Goal: Check status: Check status

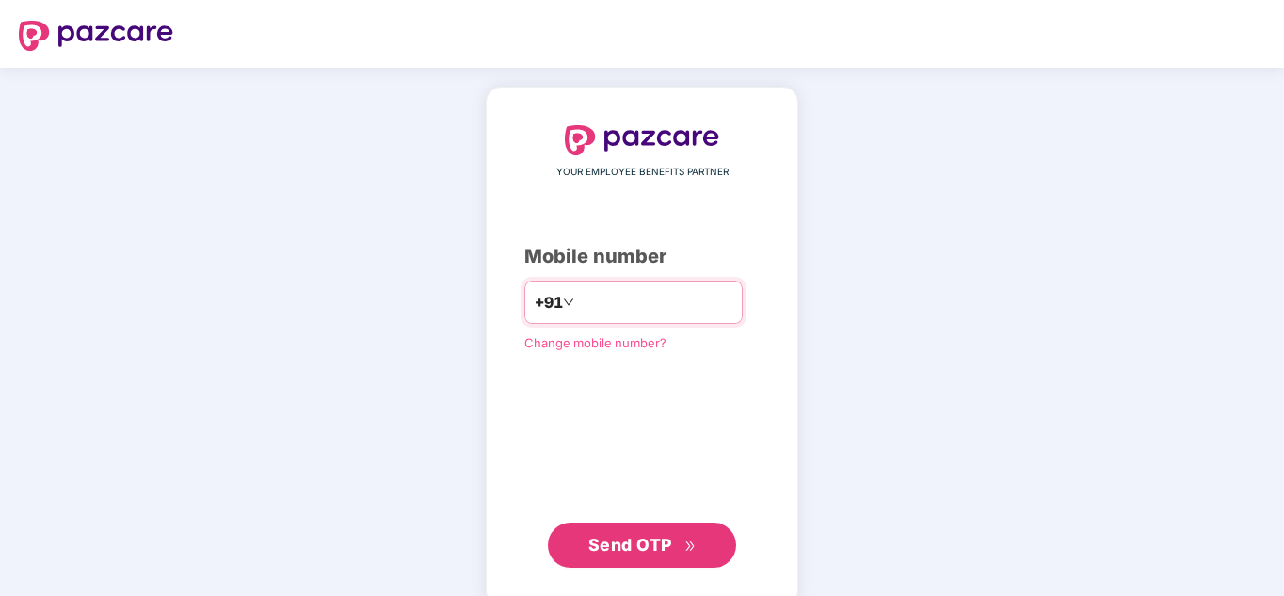
type input "**********"
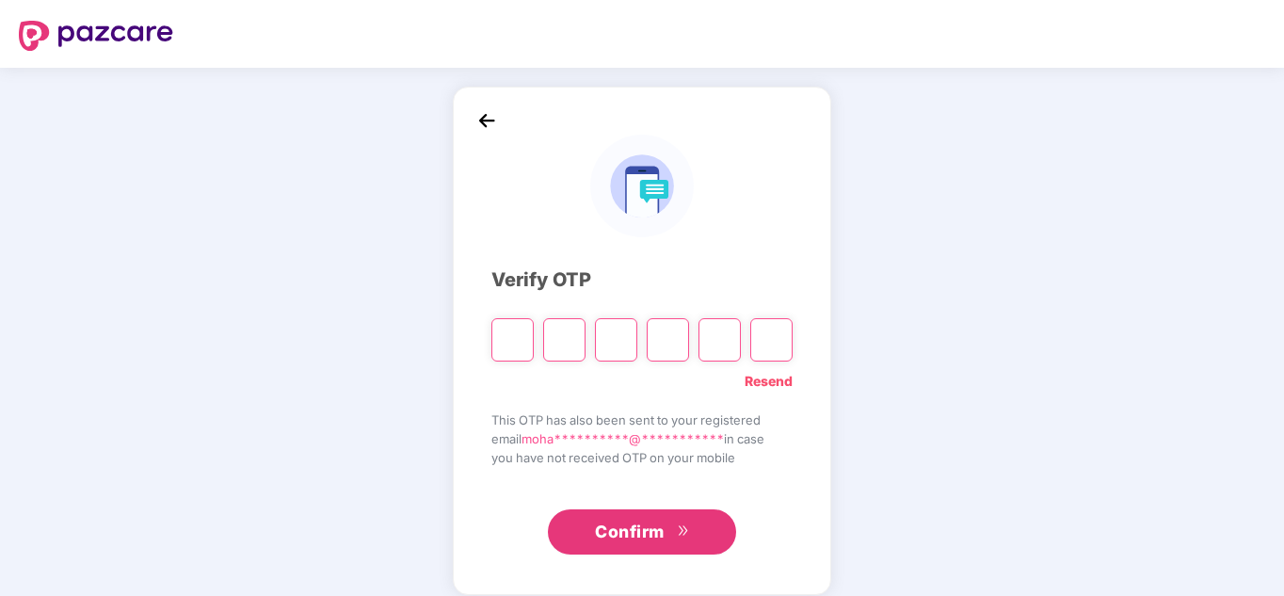
type input "*"
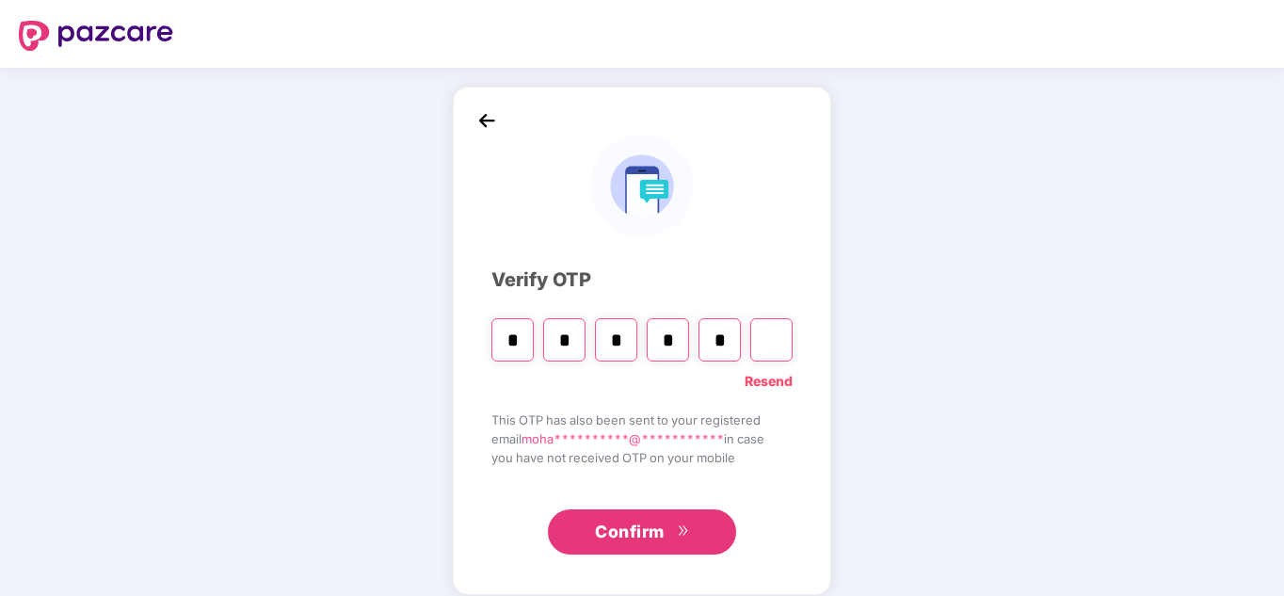
type input "*"
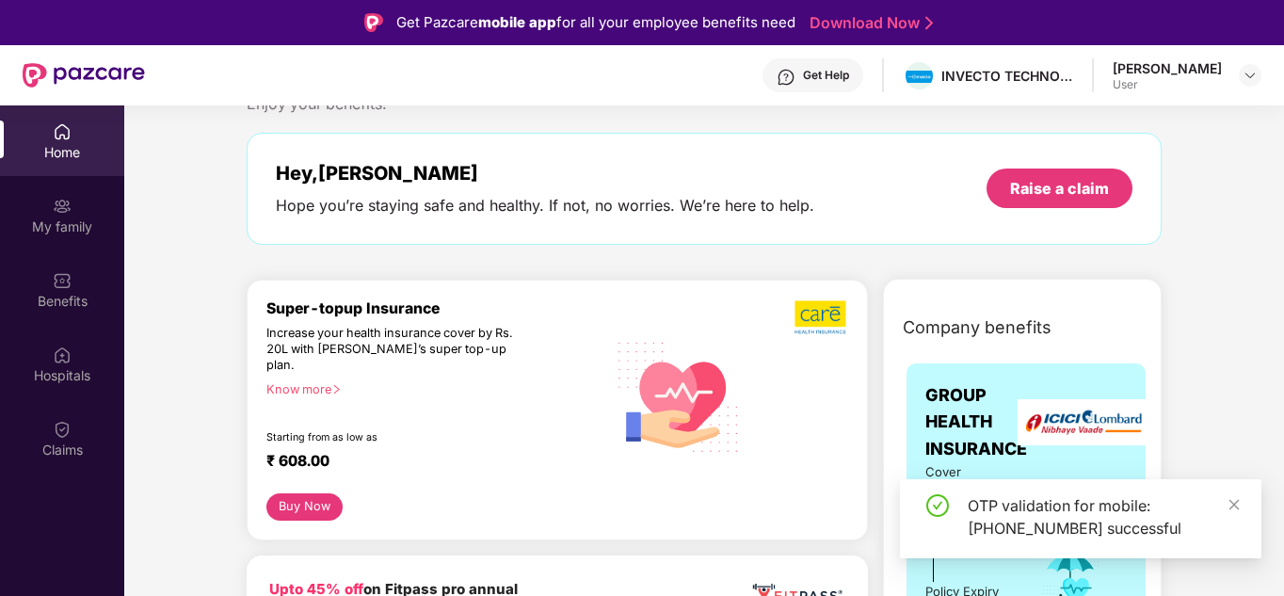
scroll to position [94, 0]
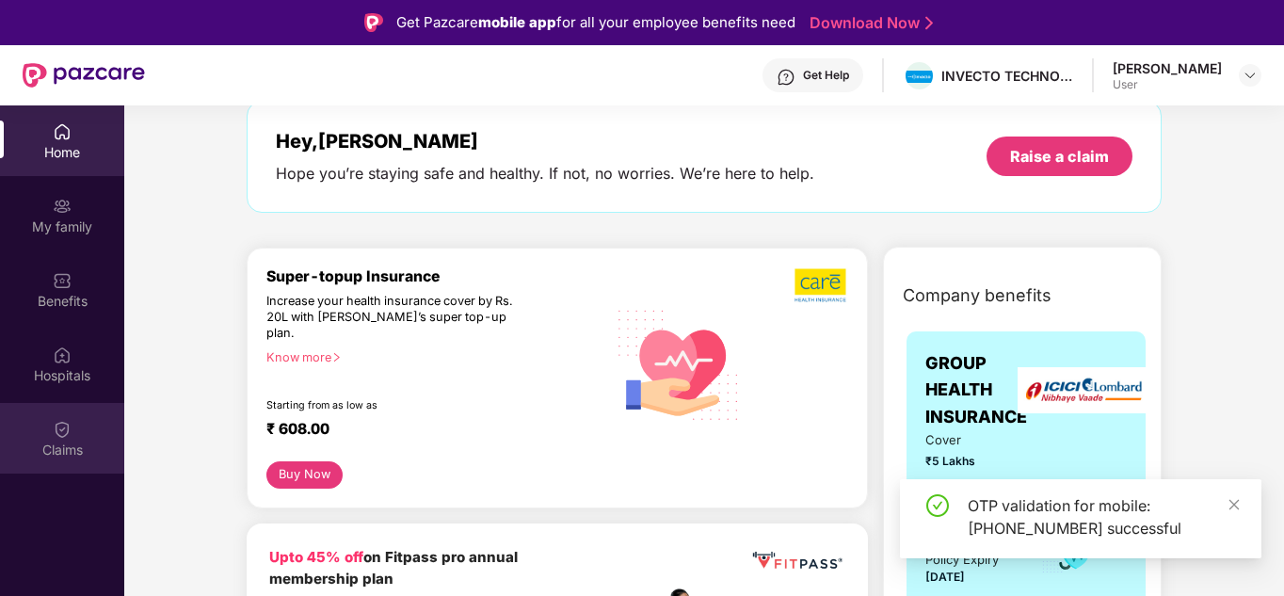
click at [75, 434] on div "Claims" at bounding box center [62, 438] width 124 height 71
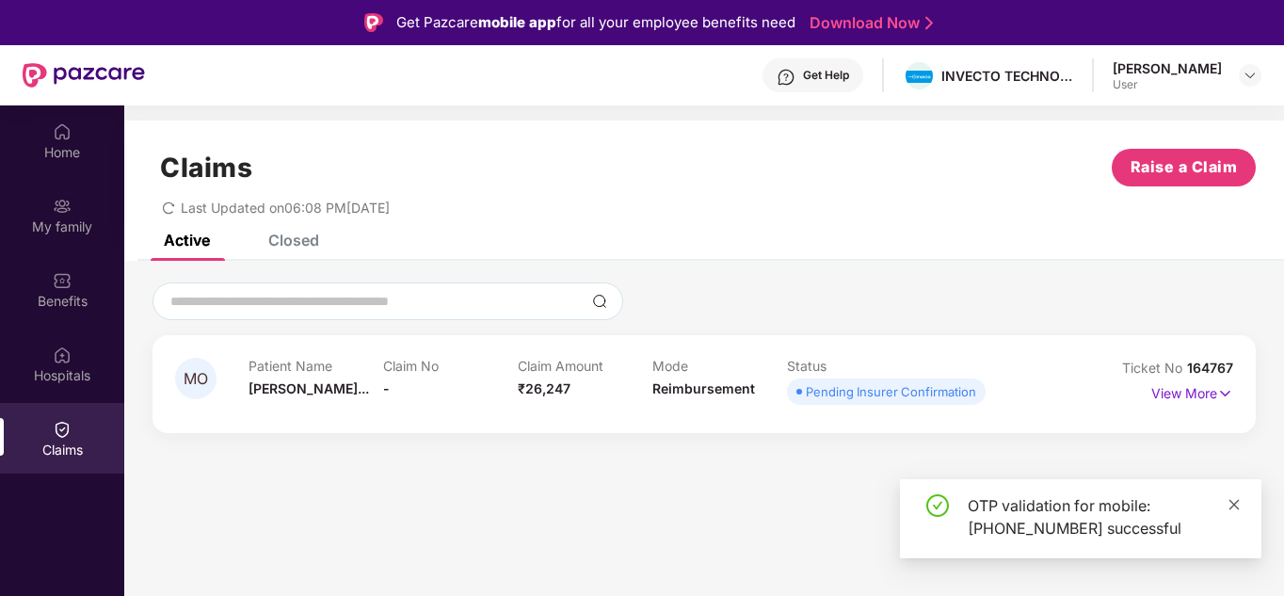
click at [1235, 505] on icon "close" at bounding box center [1234, 504] width 10 height 10
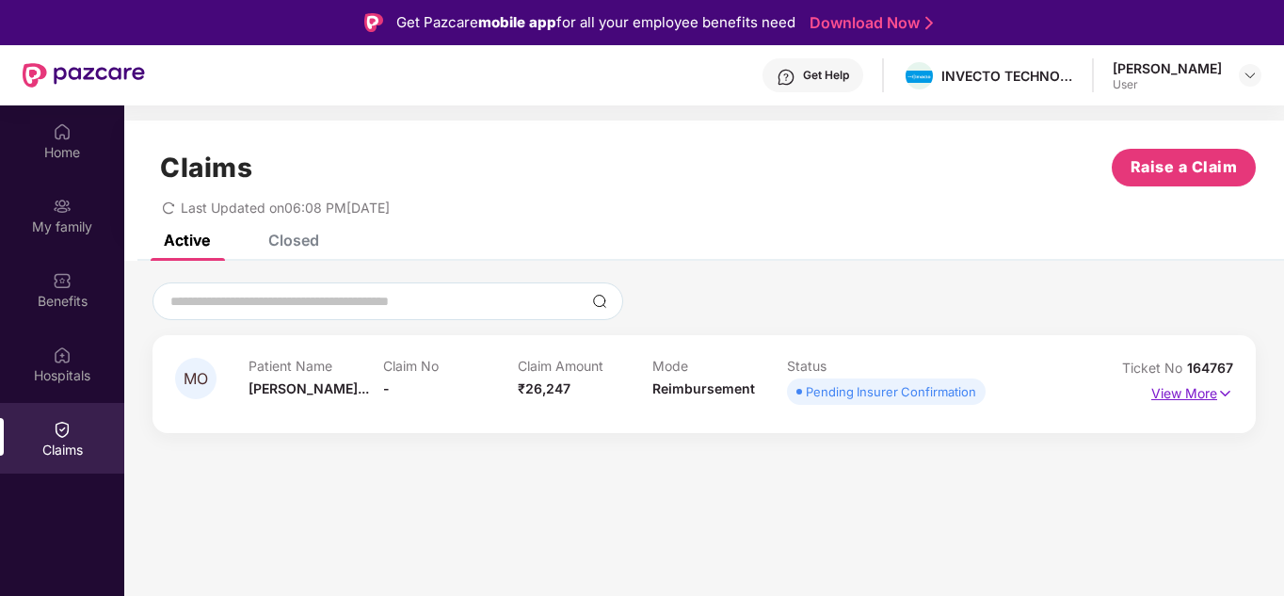
click at [1225, 399] on img at bounding box center [1225, 393] width 16 height 21
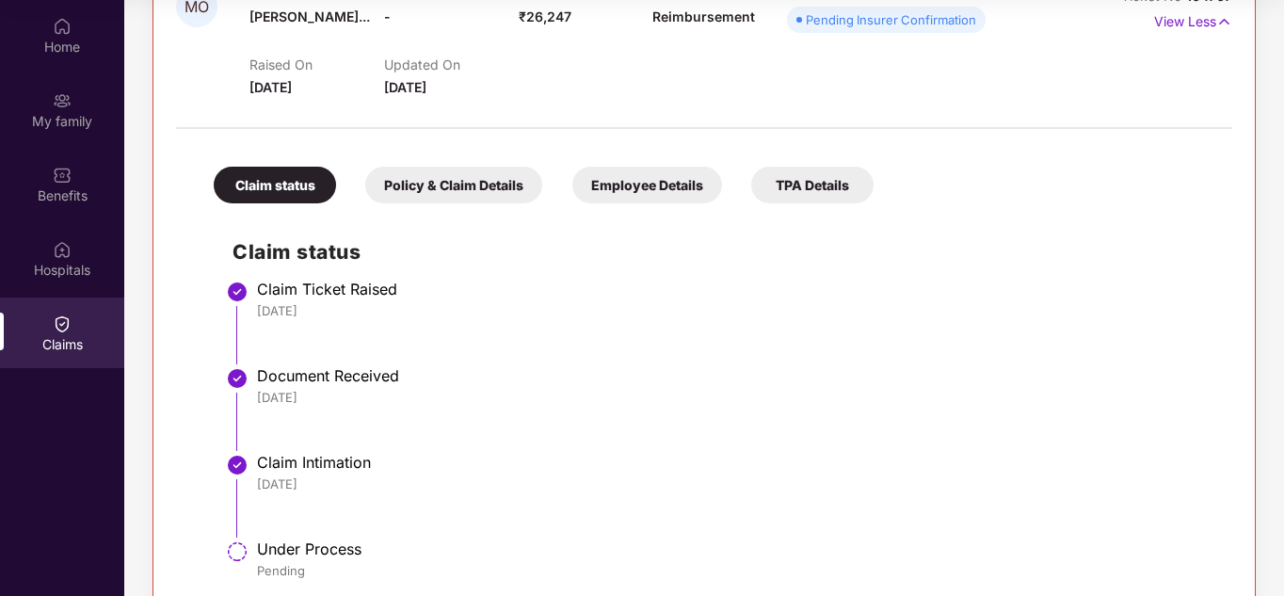
scroll to position [211, 0]
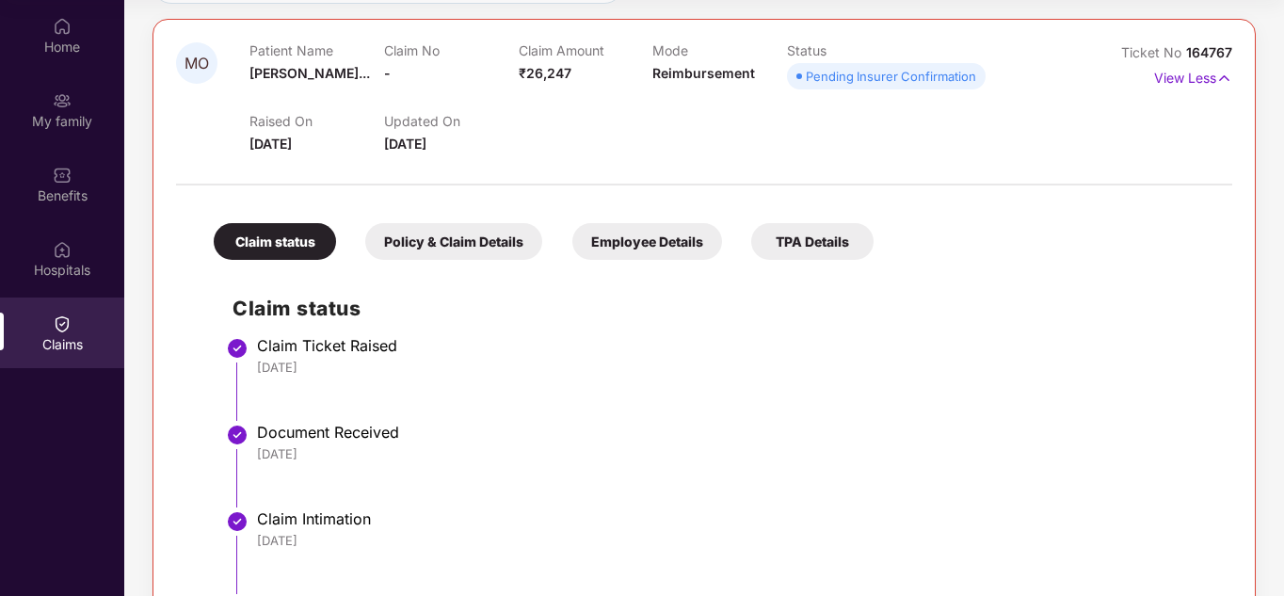
click at [903, 73] on div "Pending Insurer Confirmation" at bounding box center [891, 76] width 170 height 19
click at [923, 120] on div "Raised On 11 Aug 2025 Updated On 13 Aug 2025" at bounding box center [652, 124] width 807 height 60
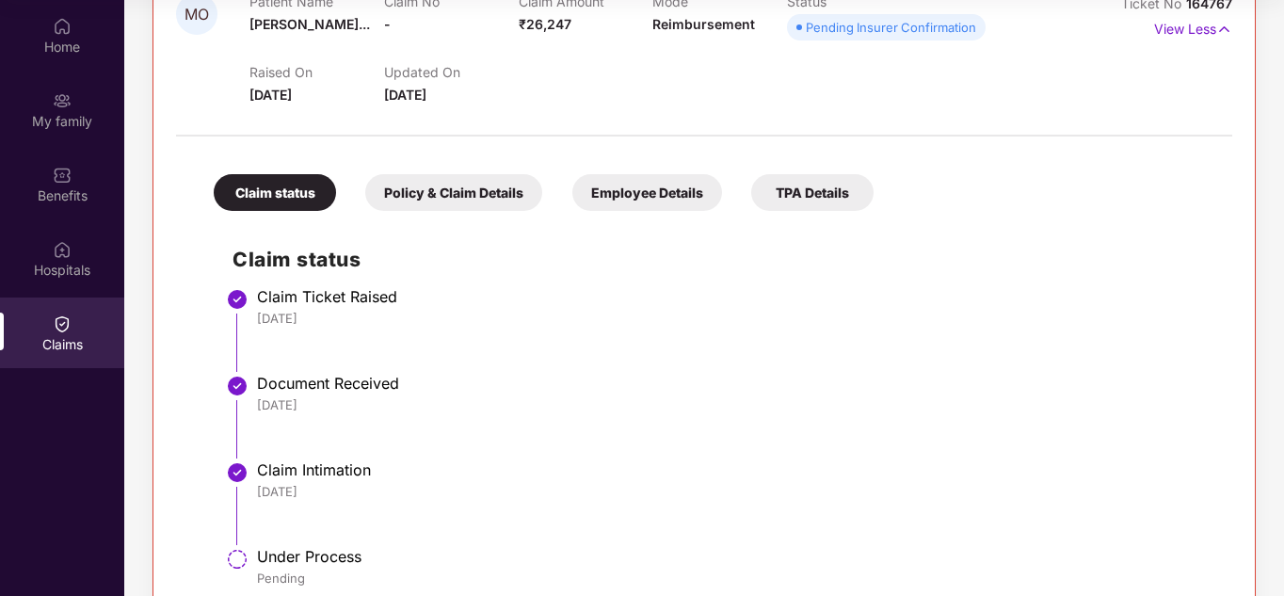
scroll to position [305, 0]
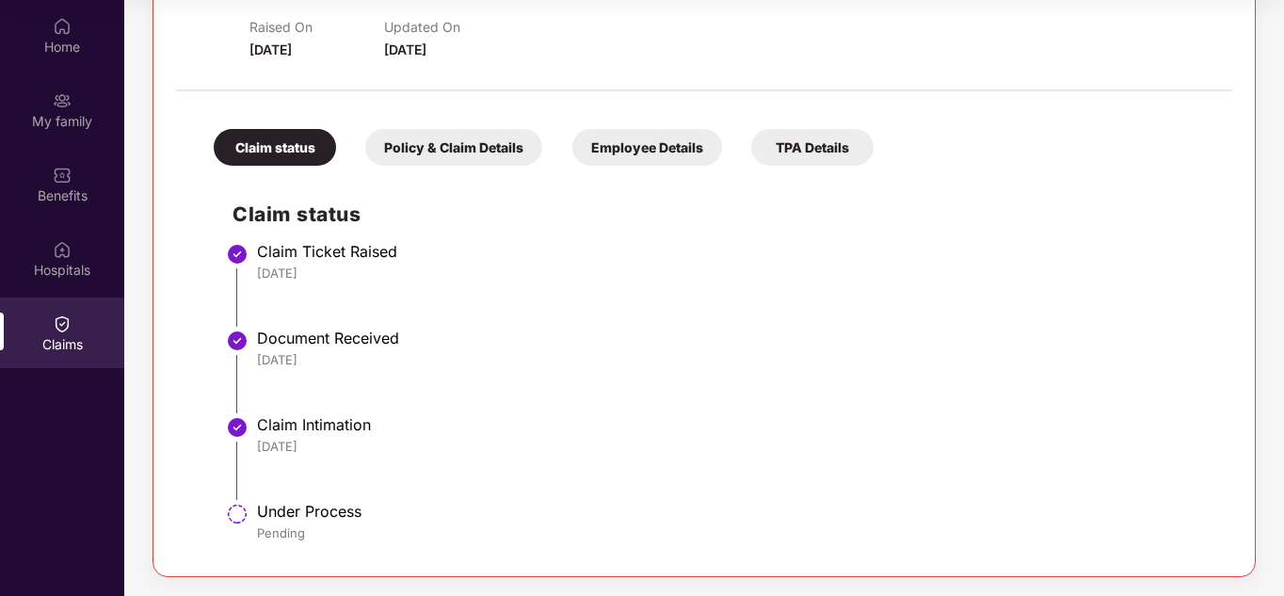
click at [424, 151] on div "Policy & Claim Details" at bounding box center [453, 147] width 177 height 37
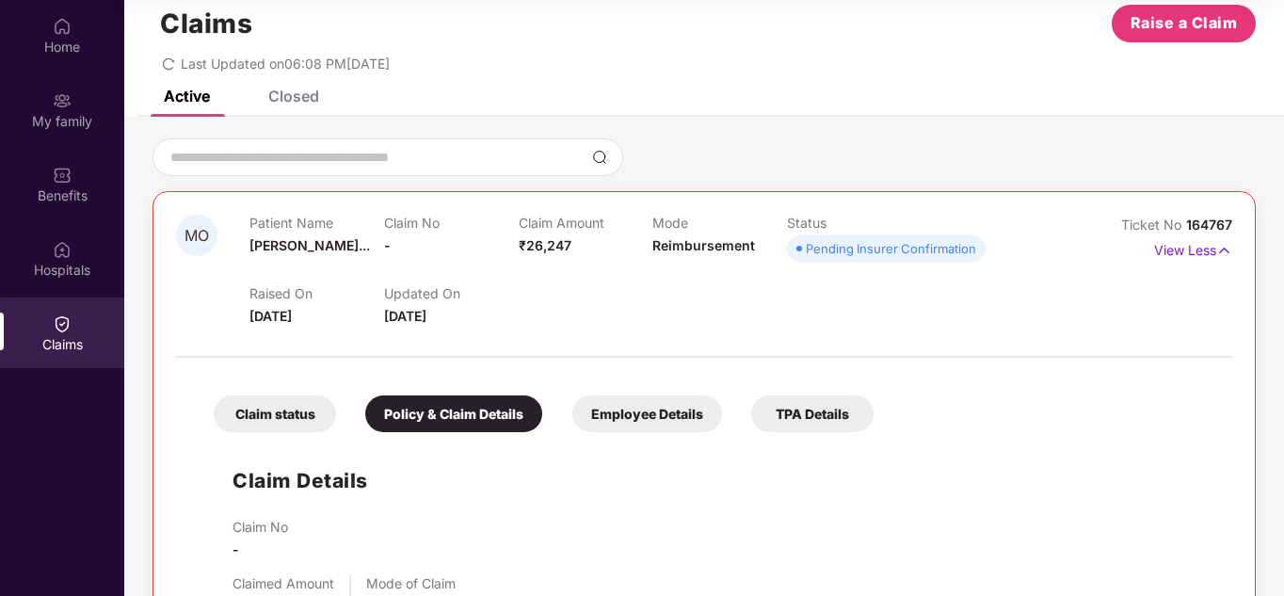
scroll to position [0, 0]
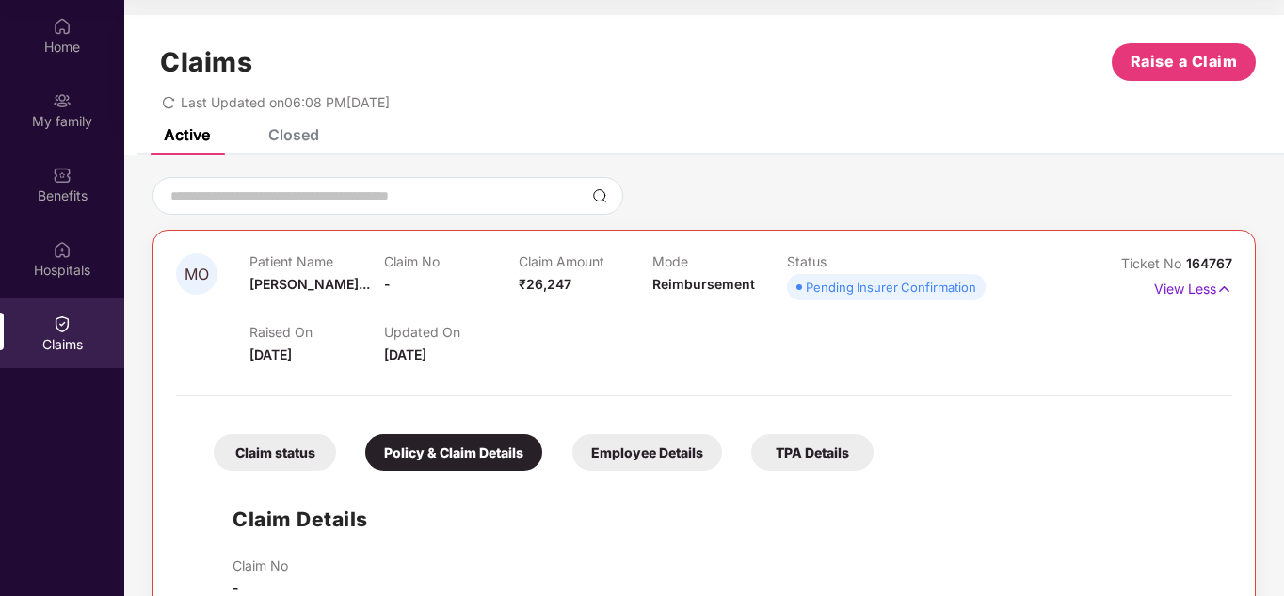
click at [644, 451] on div "Employee Details" at bounding box center [647, 452] width 150 height 37
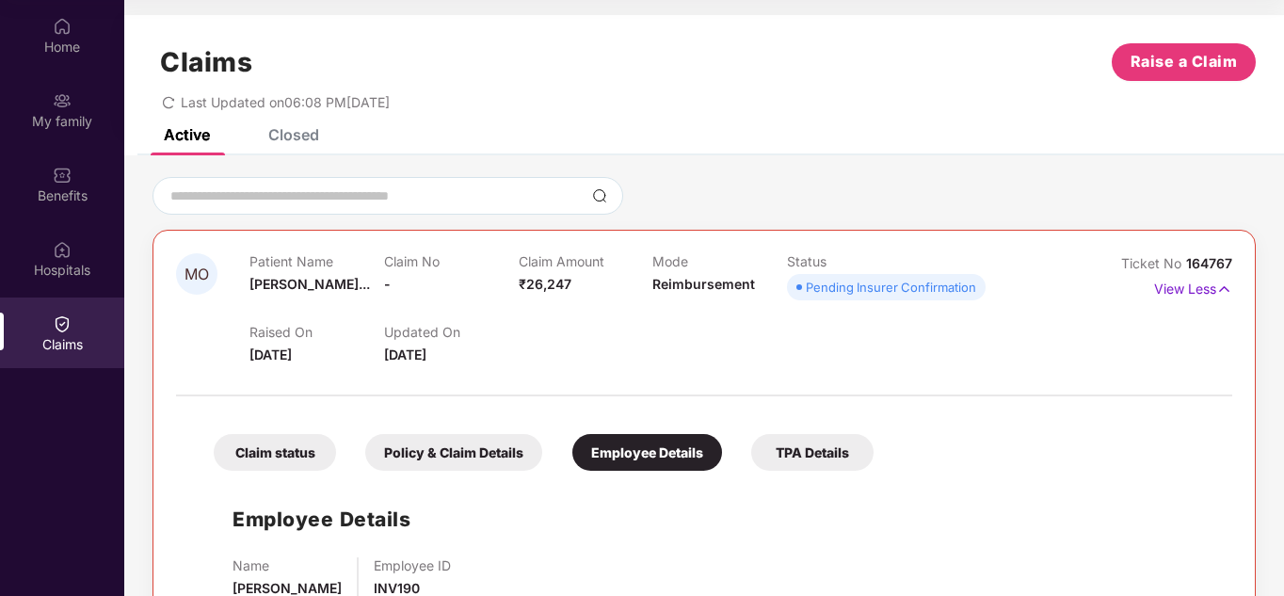
scroll to position [60, 0]
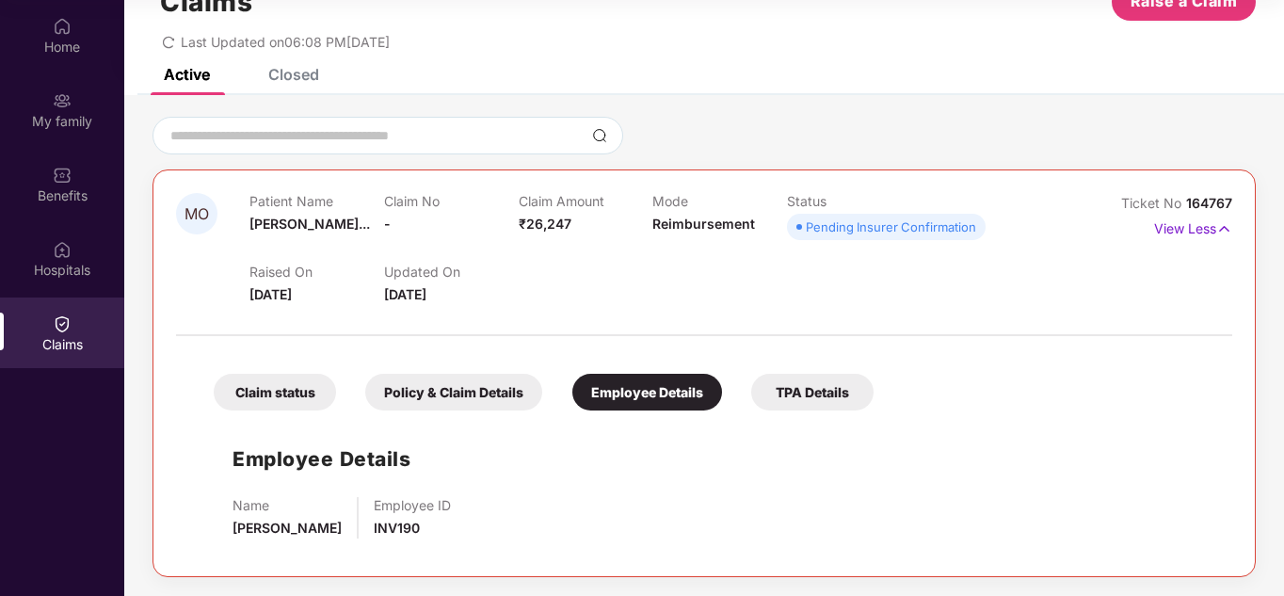
click at [803, 388] on div "TPA Details" at bounding box center [812, 392] width 122 height 37
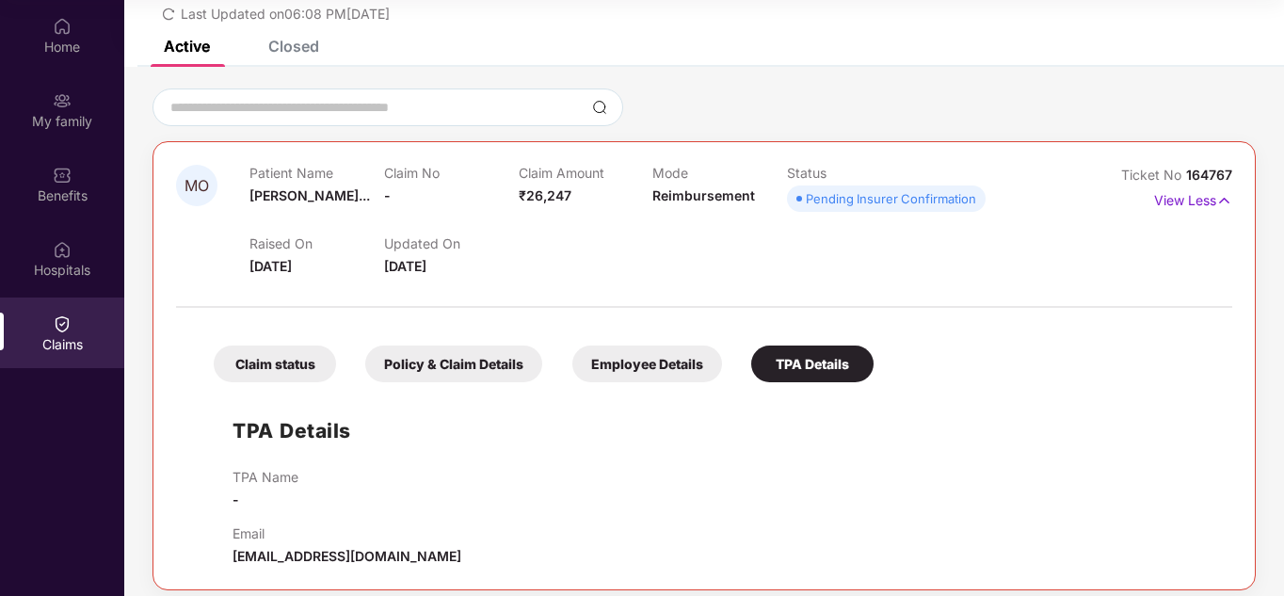
scroll to position [102, 0]
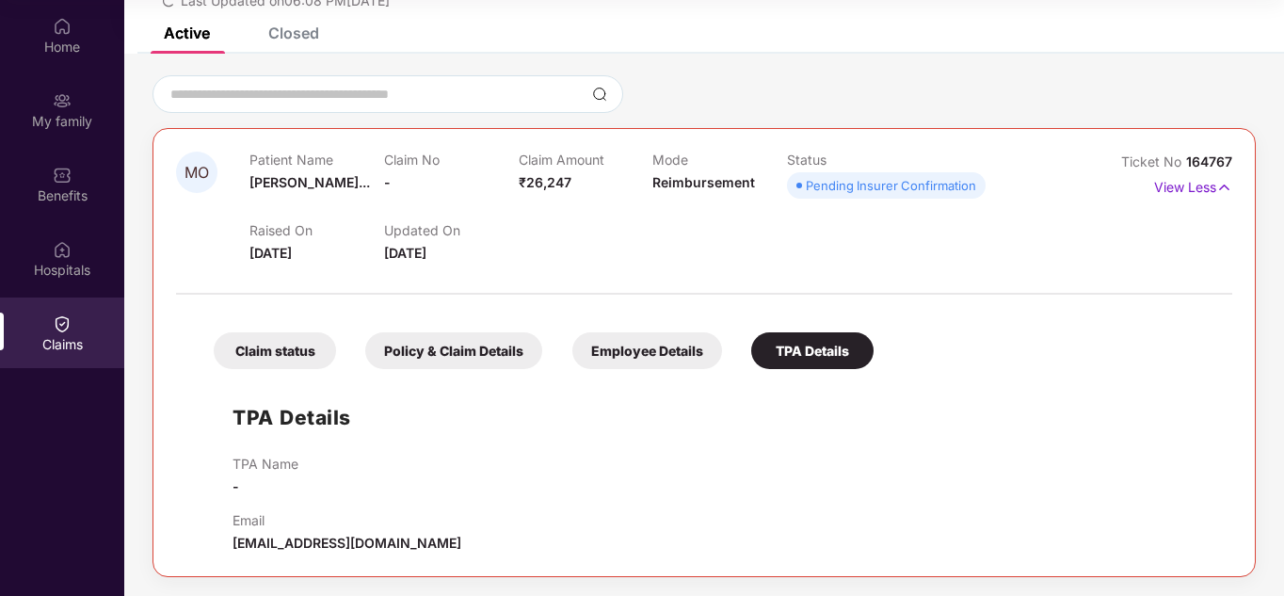
click at [262, 342] on div "Claim status" at bounding box center [275, 350] width 122 height 37
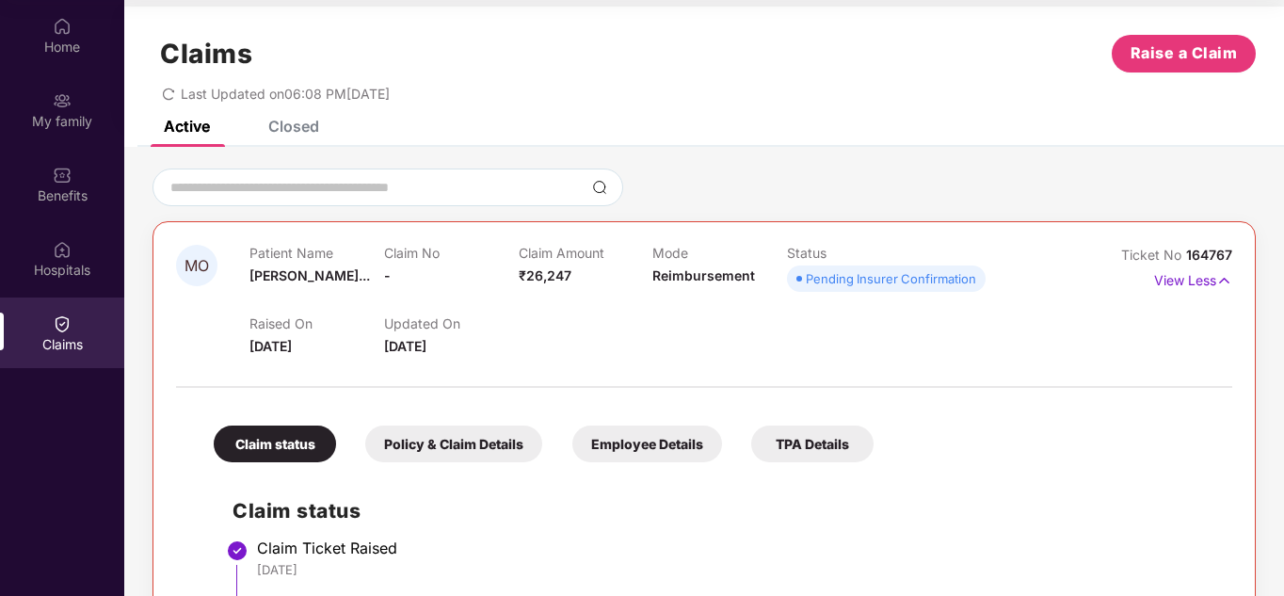
scroll to position [8, 0]
click at [325, 276] on span "Mohammad Osam..." at bounding box center [309, 276] width 120 height 16
click at [718, 301] on div "Raised On 11 Aug 2025 Updated On 13 Aug 2025" at bounding box center [652, 327] width 807 height 60
